Goal: Task Accomplishment & Management: Complete application form

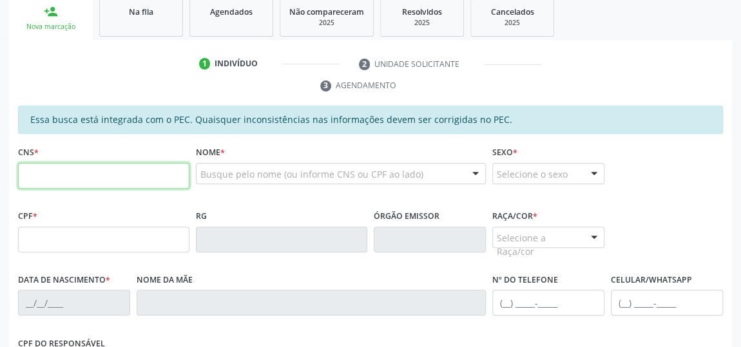
scroll to position [214, 0]
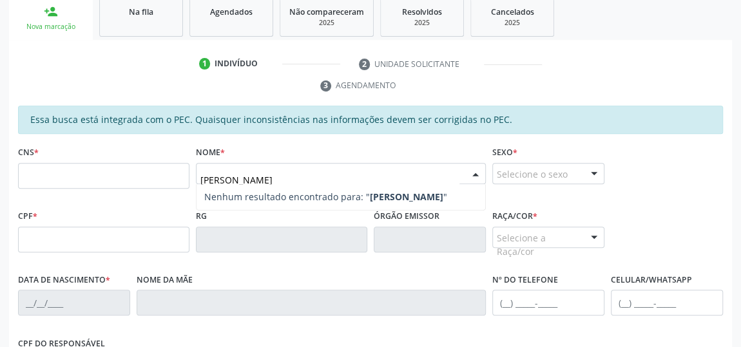
type input "[PERSON_NAME]"
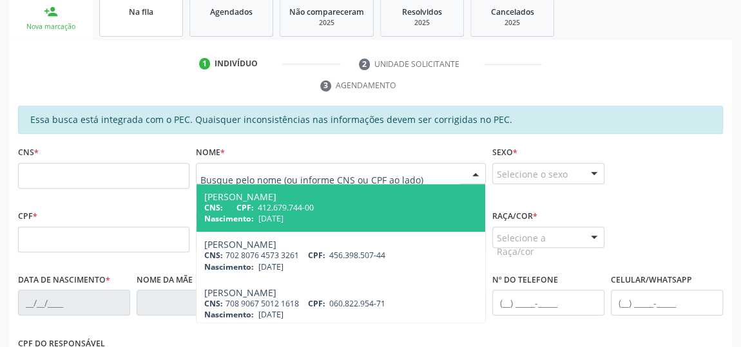
click at [133, 14] on span "Na fila" at bounding box center [141, 11] width 24 height 11
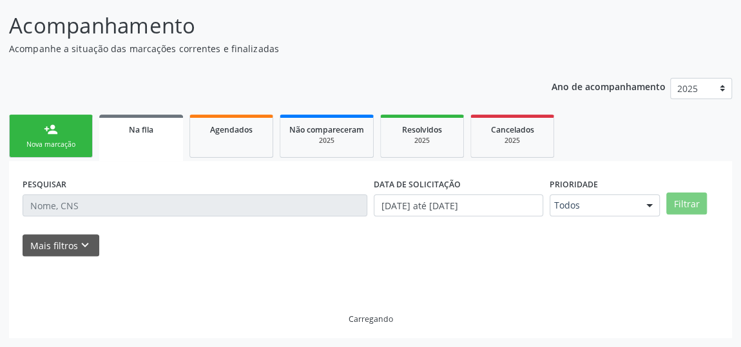
scroll to position [95, 0]
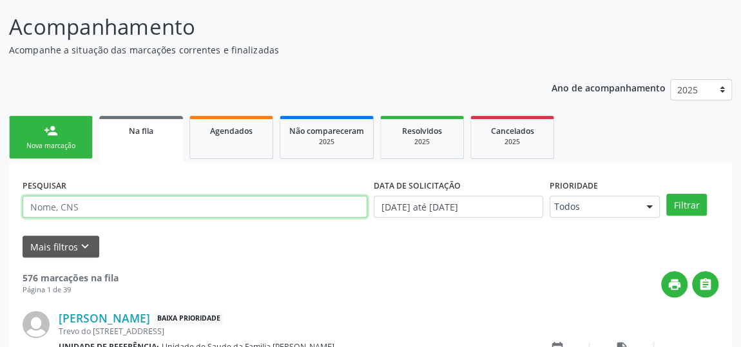
click at [88, 210] on input "text" at bounding box center [195, 207] width 345 height 22
type input "[PERSON_NAME]"
click at [667, 194] on button "Filtrar" at bounding box center [687, 205] width 41 height 22
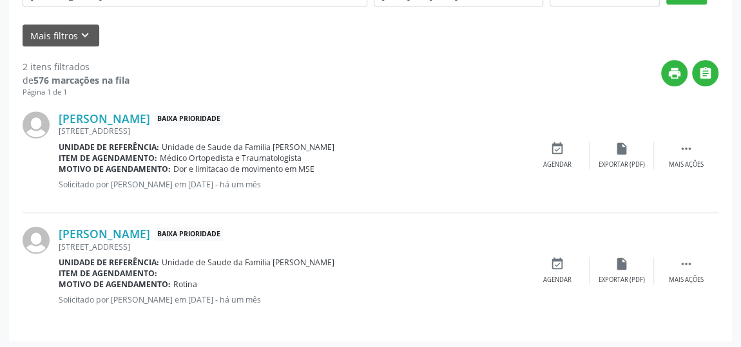
scroll to position [308, 0]
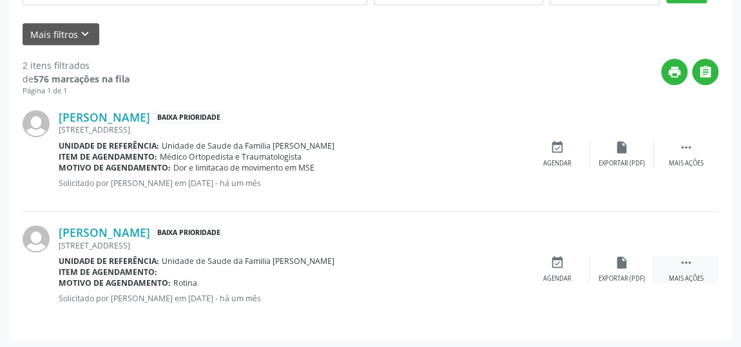
click at [687, 268] on div " Mais ações" at bounding box center [686, 270] width 64 height 28
click at [617, 270] on div "edit Editar" at bounding box center [622, 270] width 64 height 28
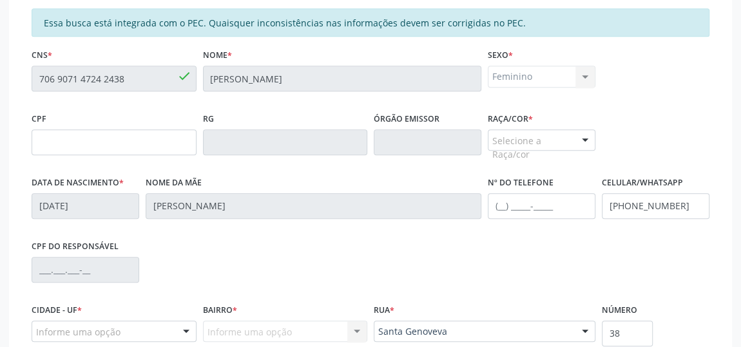
scroll to position [384, 0]
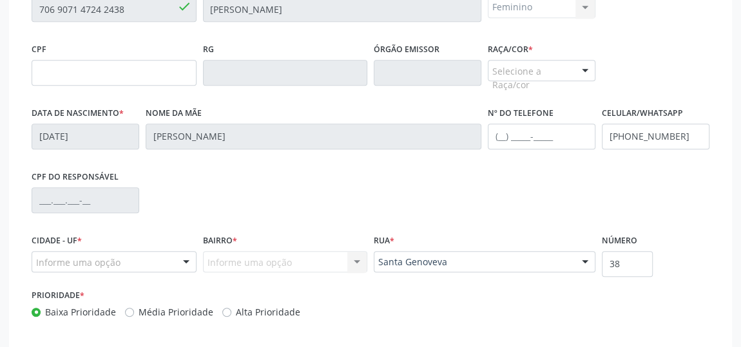
click at [522, 73] on div "Selecione a Raça/cor" at bounding box center [542, 71] width 108 height 22
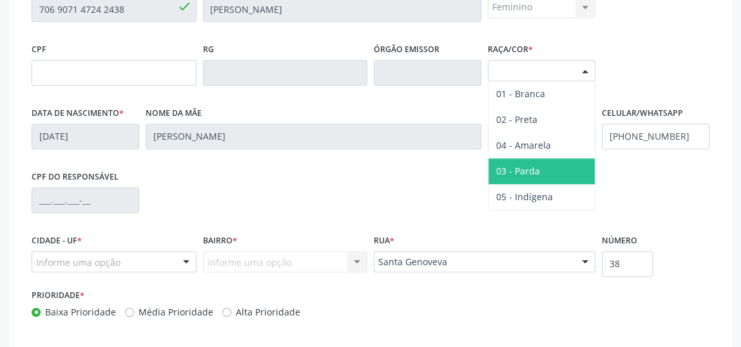
click at [517, 176] on span "03 - Parda" at bounding box center [542, 172] width 106 height 26
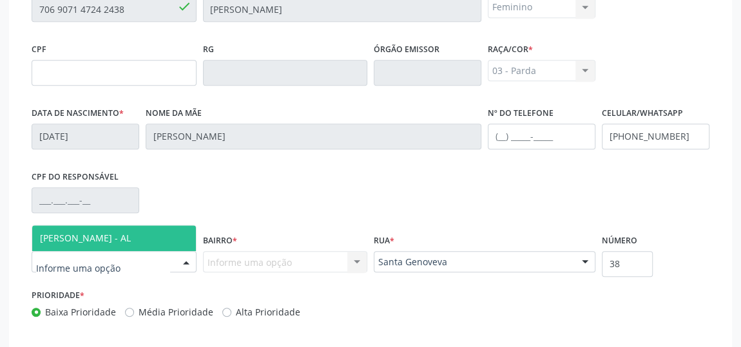
drag, startPoint x: 54, startPoint y: 241, endPoint x: 133, endPoint y: 271, distance: 84.7
click at [65, 248] on span "[PERSON_NAME] - AL" at bounding box center [114, 239] width 164 height 26
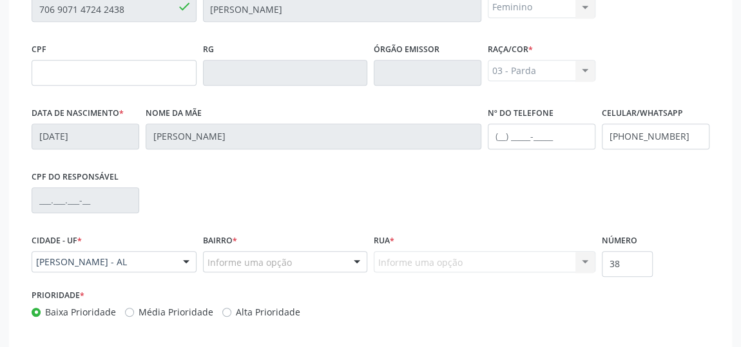
drag, startPoint x: 195, startPoint y: 275, endPoint x: 215, endPoint y: 265, distance: 21.6
click at [196, 275] on div "Cidade - UF * [PERSON_NAME] - AL Nenhum resultado encontrado para: " " Nenhuma …" at bounding box center [113, 258] width 171 height 55
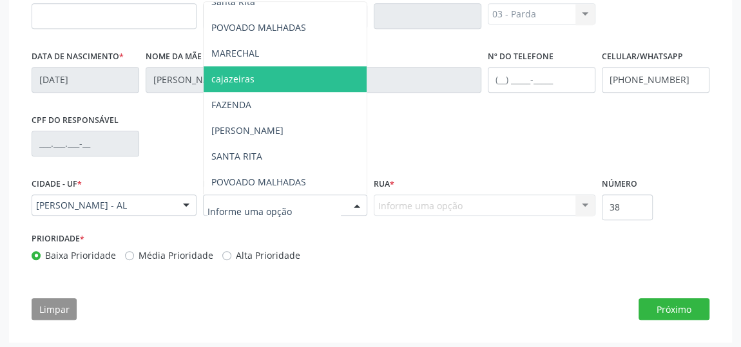
scroll to position [443, 0]
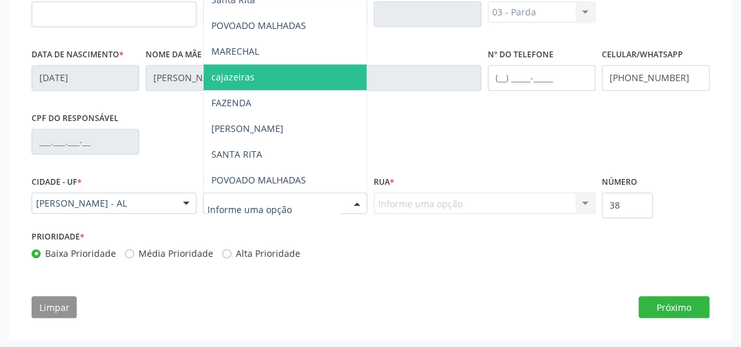
click at [259, 213] on input "text" at bounding box center [275, 210] width 134 height 26
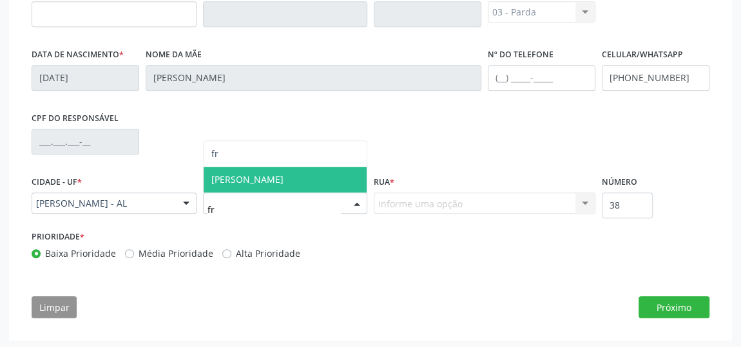
type input "fra"
click at [242, 177] on span "[PERSON_NAME]" at bounding box center [247, 179] width 72 height 12
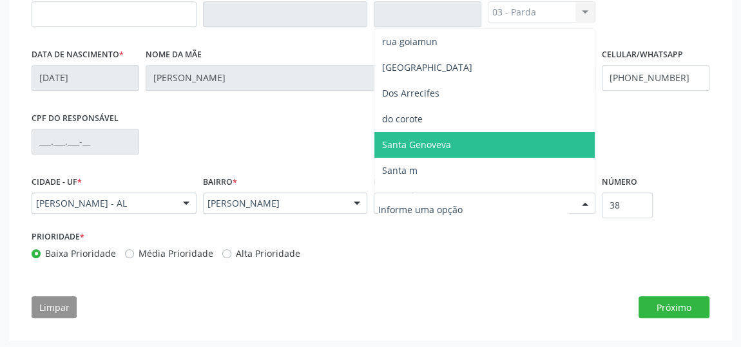
click at [410, 132] on span "Santa Genoveva" at bounding box center [485, 145] width 220 height 26
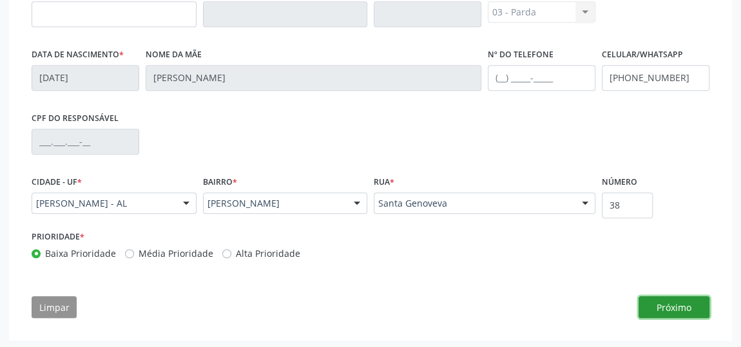
click at [660, 299] on button "Próximo" at bounding box center [674, 308] width 71 height 22
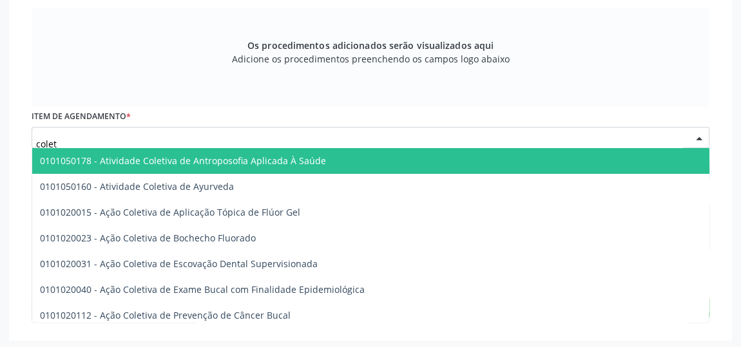
type input "coleta"
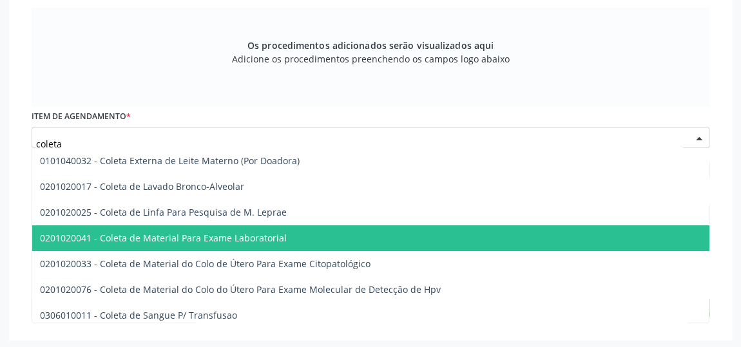
click at [134, 245] on span "0201020041 - Coleta de Material Para Exame Laboratorial" at bounding box center [497, 239] width 930 height 26
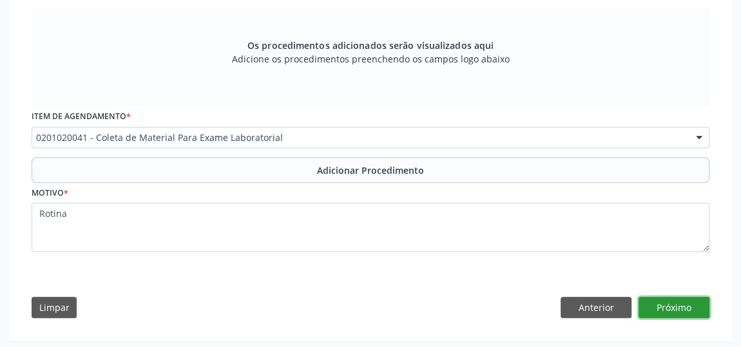
click at [692, 305] on button "Próximo" at bounding box center [674, 308] width 71 height 22
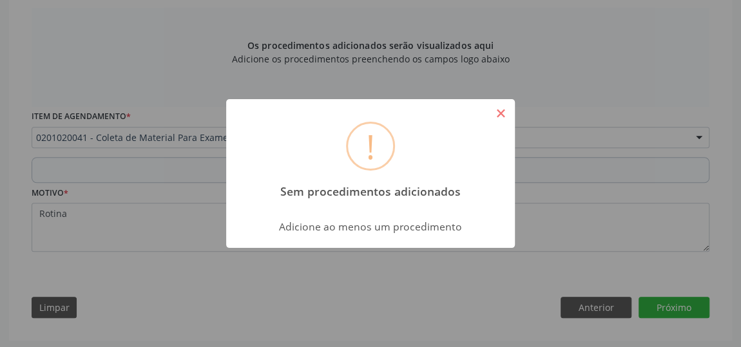
click at [505, 113] on button "×" at bounding box center [501, 114] width 22 height 22
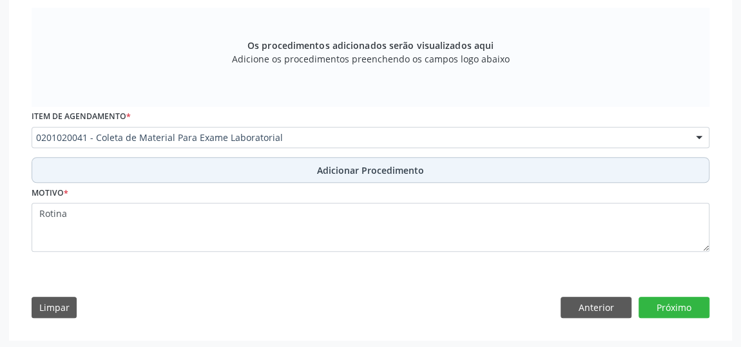
click at [370, 167] on span "Adicionar Procedimento" at bounding box center [370, 171] width 107 height 14
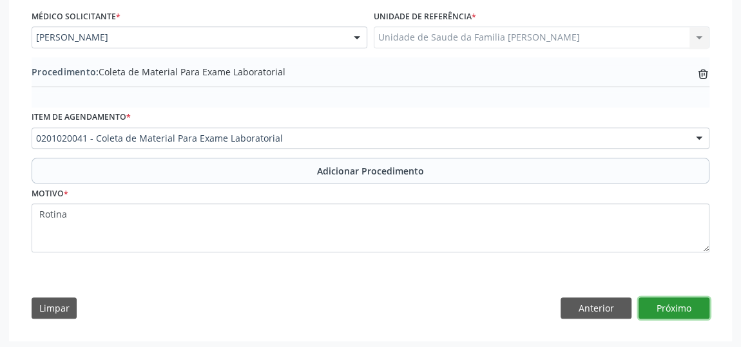
click at [667, 298] on button "Próximo" at bounding box center [674, 309] width 71 height 22
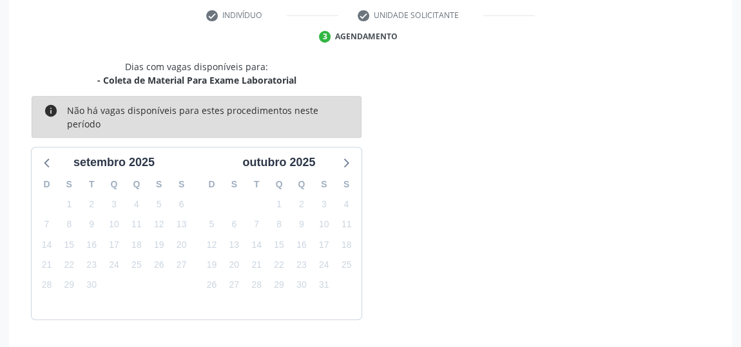
scroll to position [304, 0]
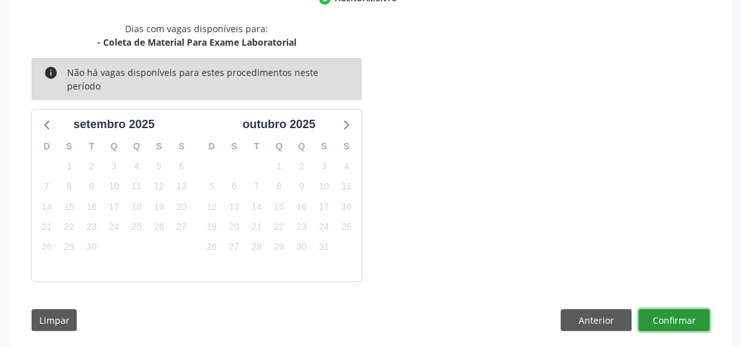
click at [652, 309] on button "Confirmar" at bounding box center [674, 320] width 71 height 22
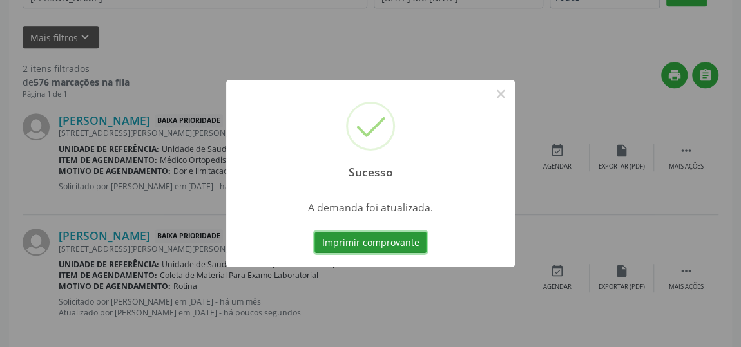
scroll to position [95, 0]
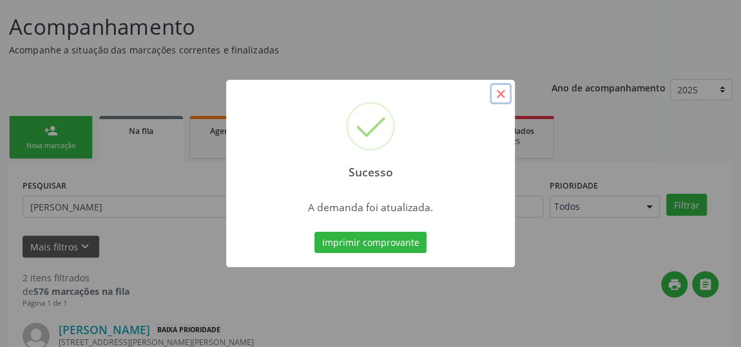
click at [498, 92] on button "×" at bounding box center [501, 94] width 22 height 22
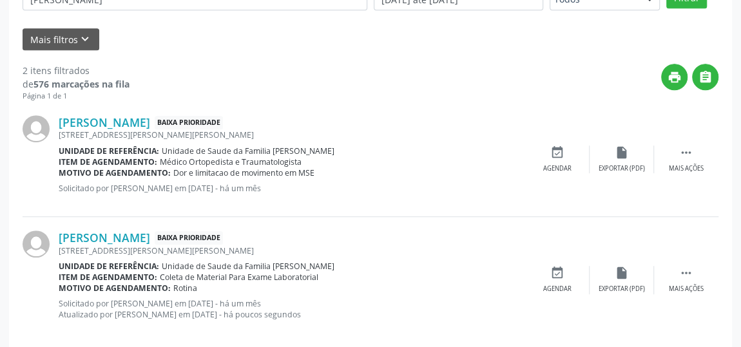
scroll to position [319, 0]
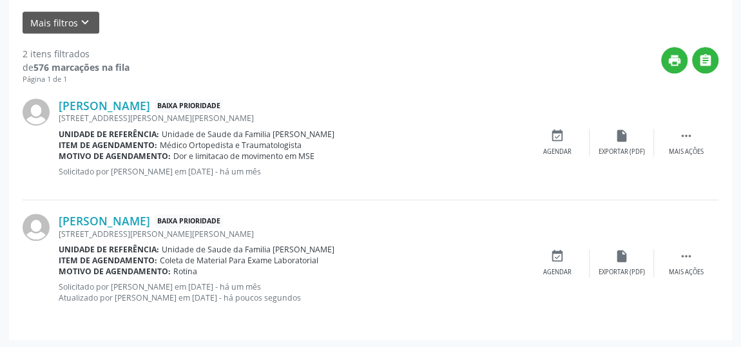
click at [510, 252] on div "Unidade de referência: Unidade de Saude da Familia [PERSON_NAME]" at bounding box center [292, 249] width 467 height 11
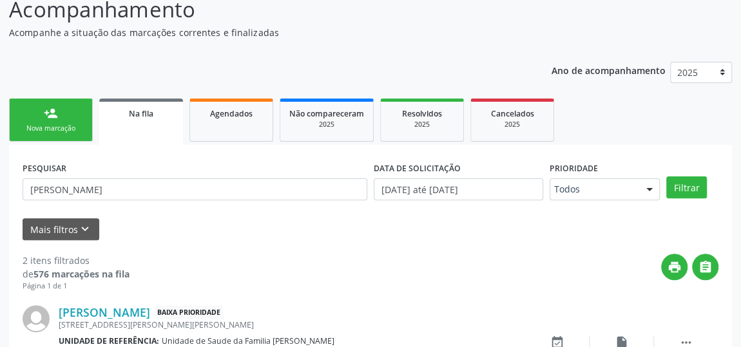
scroll to position [0, 0]
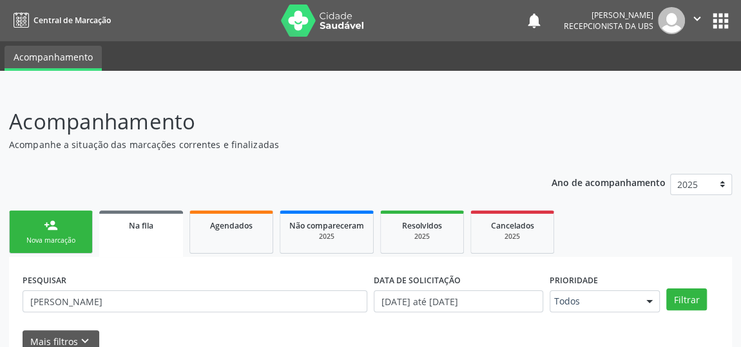
click at [54, 240] on div "Nova marcação" at bounding box center [51, 241] width 64 height 10
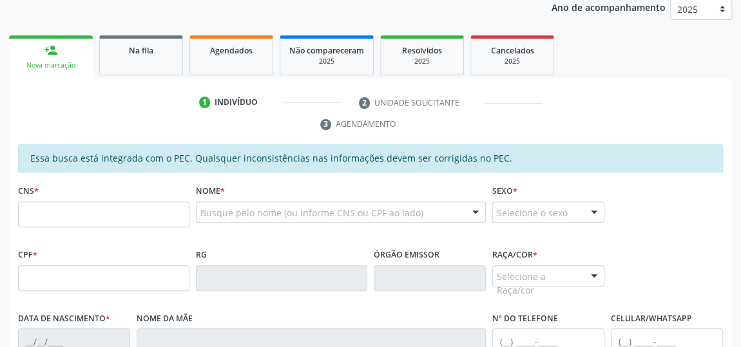
scroll to position [234, 0]
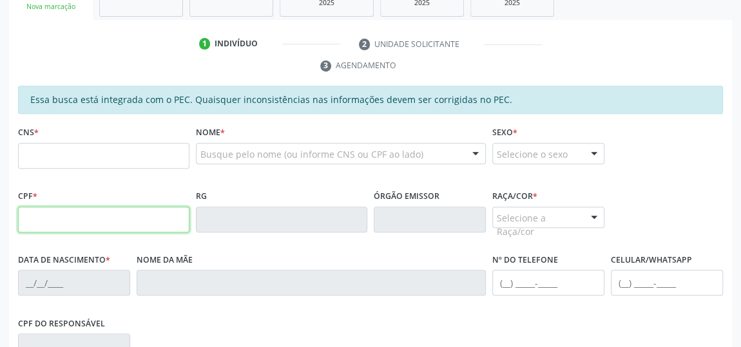
click at [151, 211] on input "text" at bounding box center [103, 220] width 171 height 26
type input "041.797.094-30"
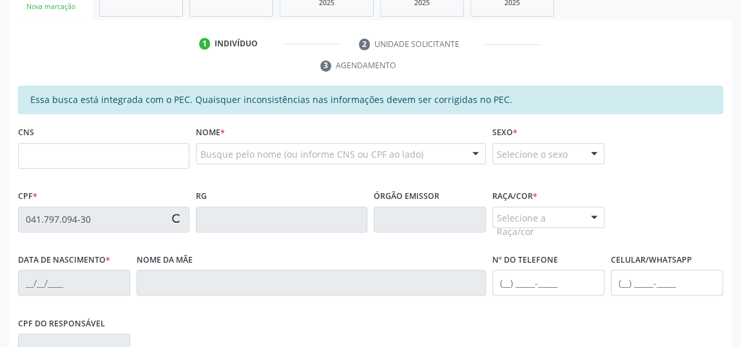
type input "700 8099 2755 9280"
type input "[DATE]"
type input "[PERSON_NAME]"
type input "[PHONE_NUMBER]"
type input "S/N"
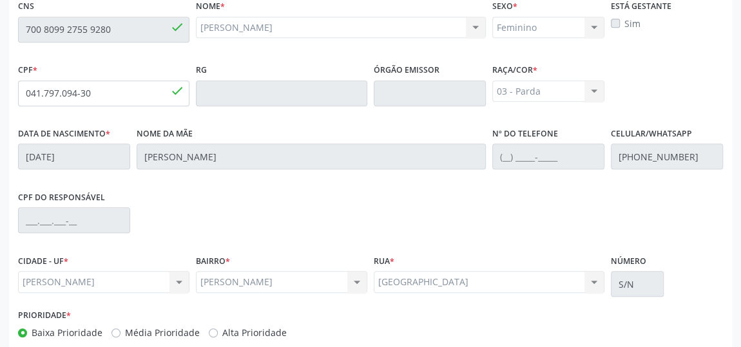
scroll to position [426, 0]
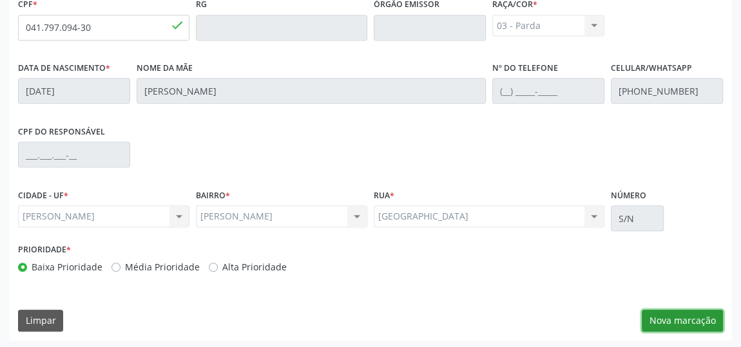
click at [663, 324] on button "Nova marcação" at bounding box center [682, 321] width 81 height 22
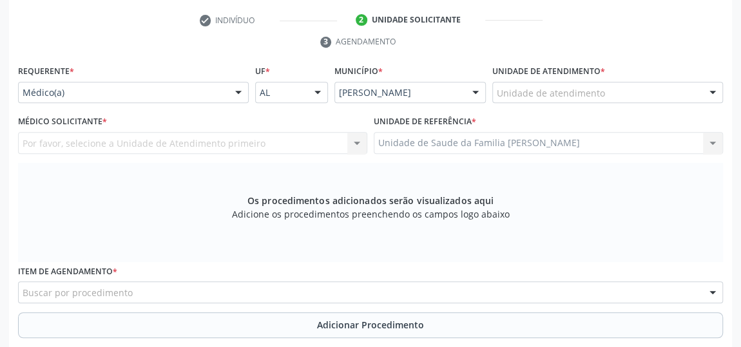
scroll to position [191, 0]
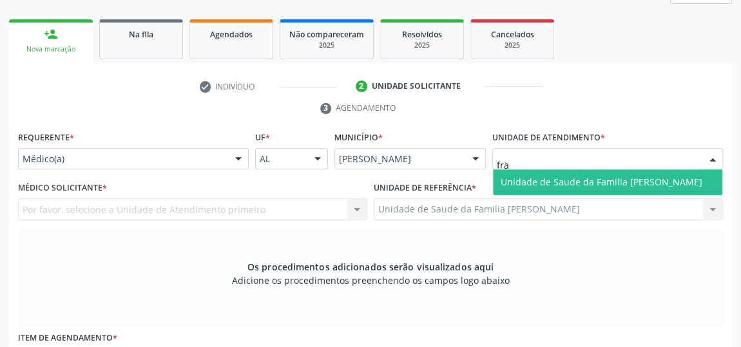
click at [555, 181] on span "Unidade de Saude da Familia [PERSON_NAME]" at bounding box center [602, 182] width 202 height 12
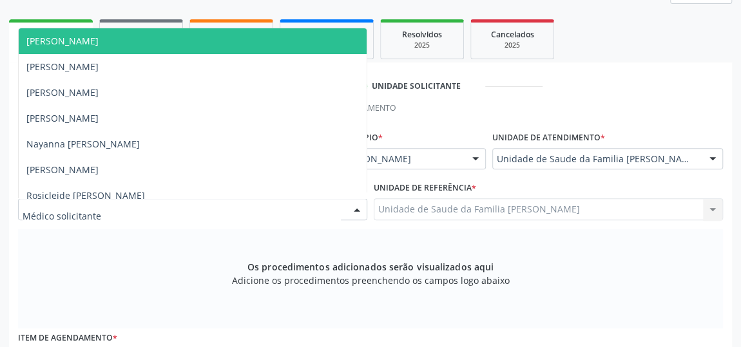
click at [84, 39] on span "[PERSON_NAME]" at bounding box center [62, 41] width 72 height 12
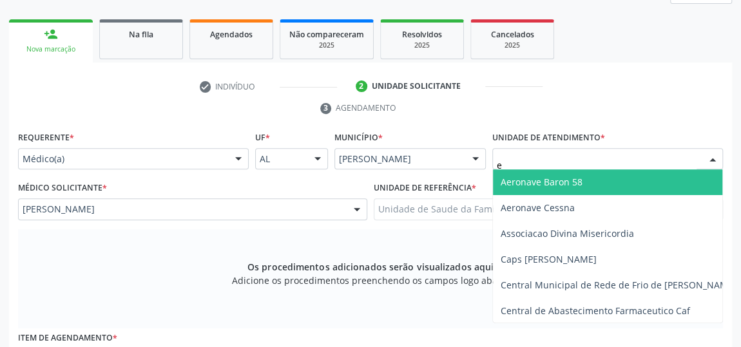
type input "es"
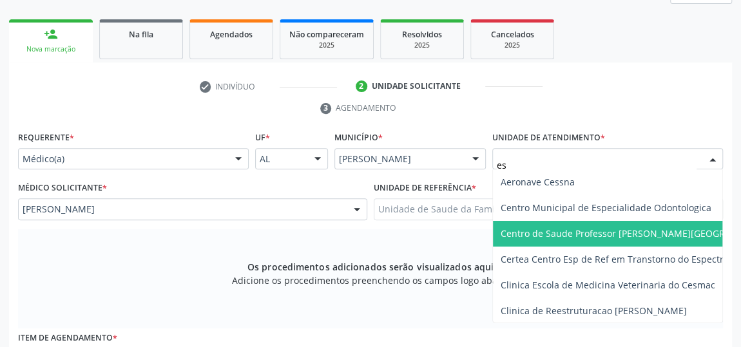
click at [587, 228] on span "Centro de Saude Professor [PERSON_NAME][GEOGRAPHIC_DATA]" at bounding box center [641, 234] width 280 height 12
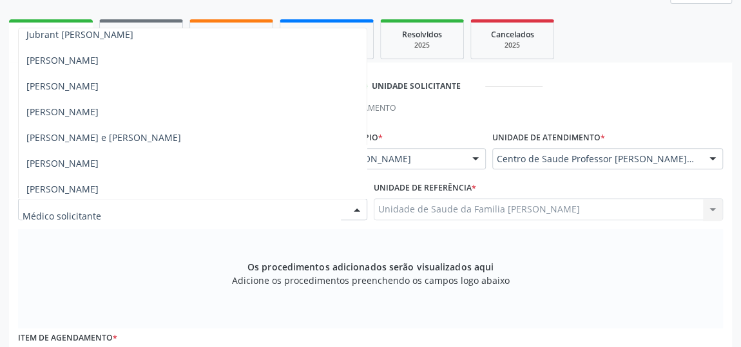
scroll to position [761, 0]
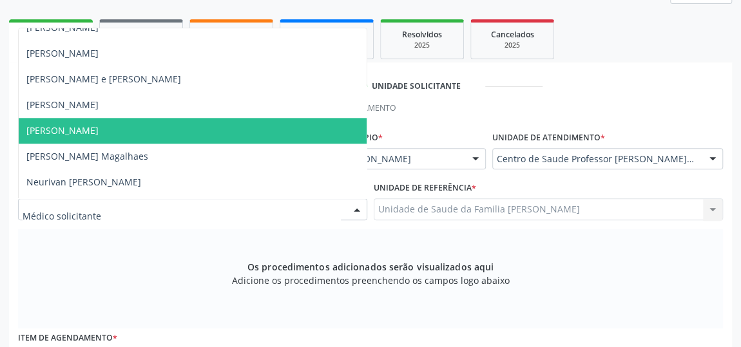
click at [62, 124] on span "[PERSON_NAME]" at bounding box center [62, 130] width 72 height 12
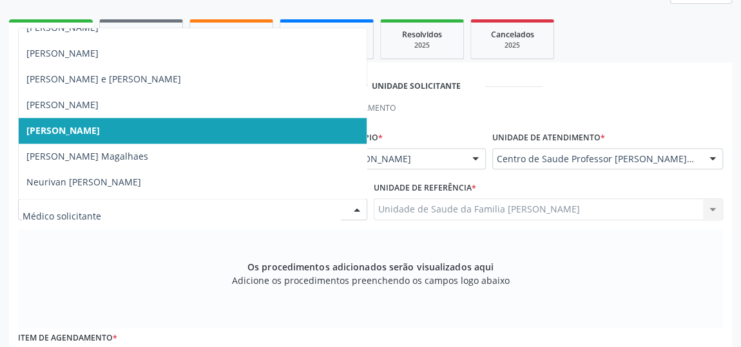
click at [58, 206] on input "text" at bounding box center [182, 216] width 318 height 26
